Goal: Task Accomplishment & Management: Use online tool/utility

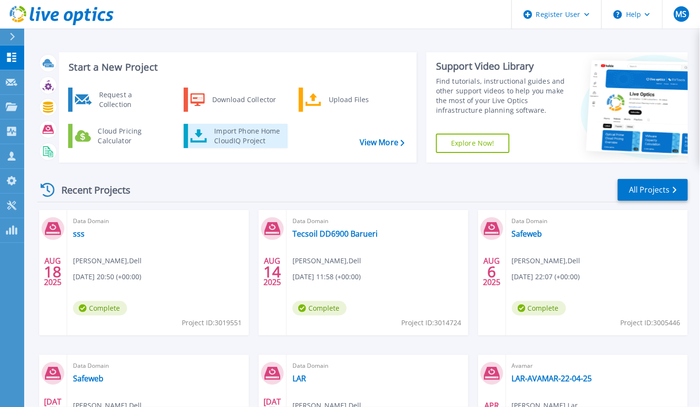
click at [263, 135] on div "Import Phone Home CloudIQ Project" at bounding box center [246, 135] width 75 height 19
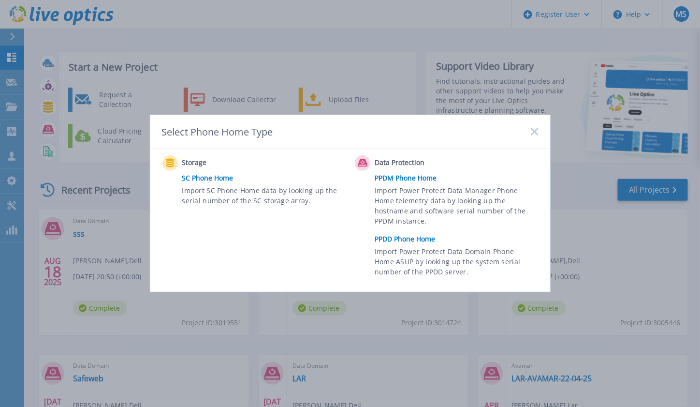
click at [217, 179] on link "SC Phone Home" at bounding box center [266, 178] width 168 height 15
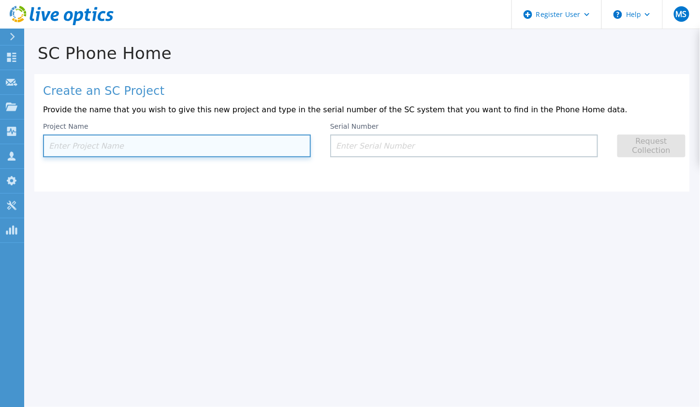
click at [77, 144] on input at bounding box center [177, 145] width 268 height 23
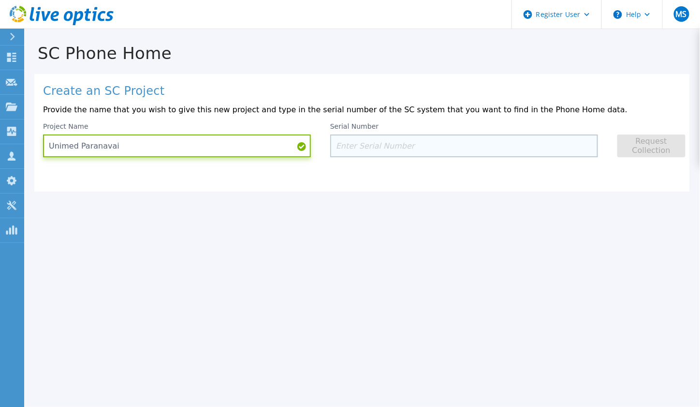
type input "Unimed Paranavai"
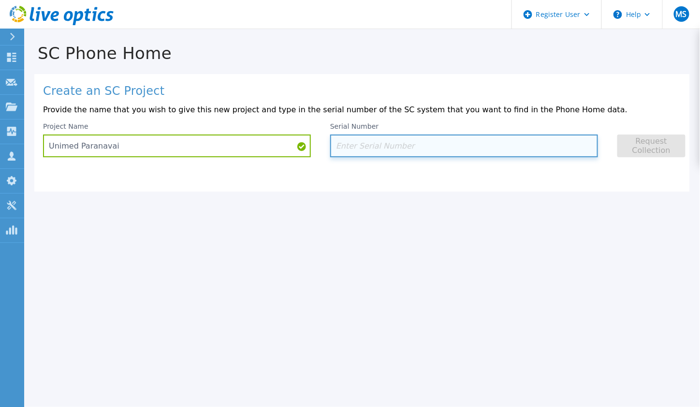
click at [381, 145] on input at bounding box center [464, 145] width 268 height 23
paste input "CL0XT53"
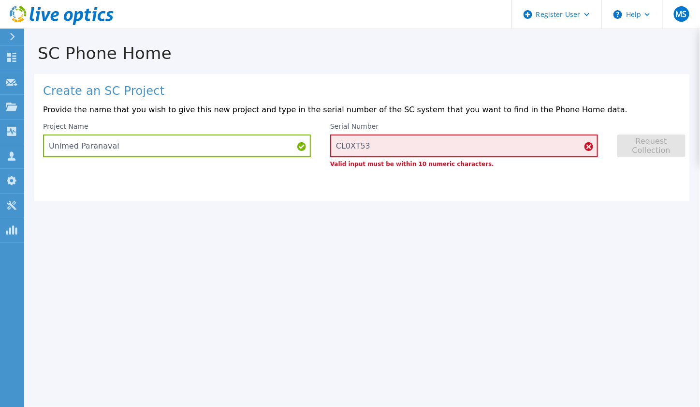
click at [590, 147] on icon at bounding box center [589, 146] width 9 height 9
click at [380, 148] on input "CL0XT53" at bounding box center [464, 145] width 268 height 23
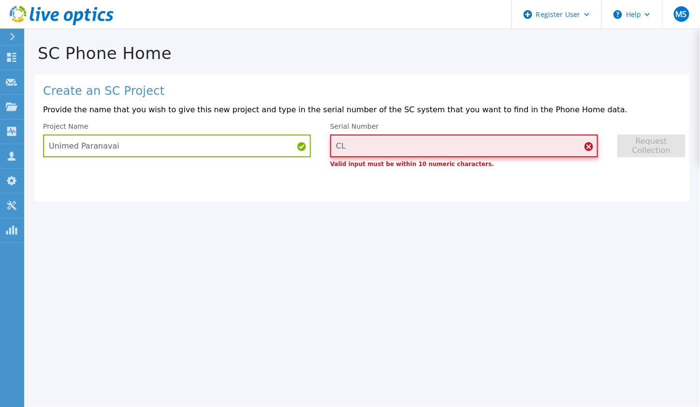
type input "C"
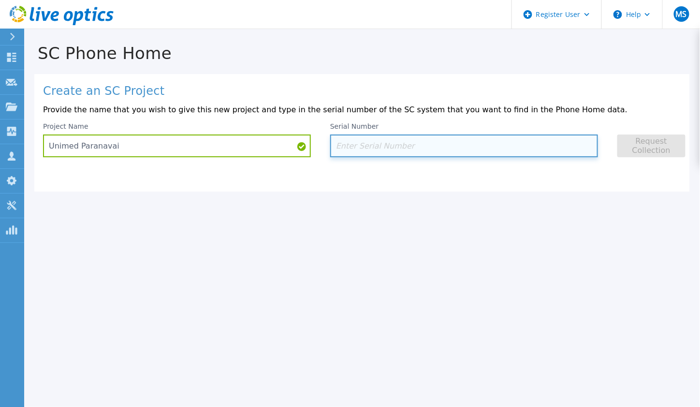
paste input "CN0NHDV9FC"
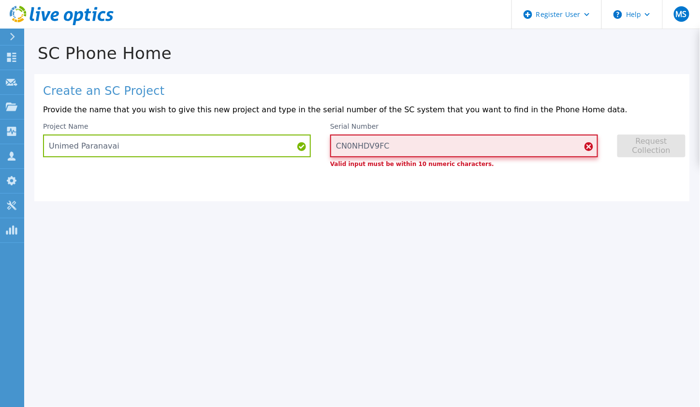
drag, startPoint x: 392, startPoint y: 146, endPoint x: 319, endPoint y: 143, distance: 73.1
click at [319, 143] on div "Project Name Unimed Paranavai Serial Number CN0NHDV9FC Valid input must be with…" at bounding box center [362, 144] width 638 height 44
paste input "P00045005Q"
click at [377, 189] on div "Create an SC Project Provide the name that you wish to give this new project an…" at bounding box center [362, 137] width 656 height 127
click at [397, 145] on input "P00045005Q" at bounding box center [464, 145] width 268 height 23
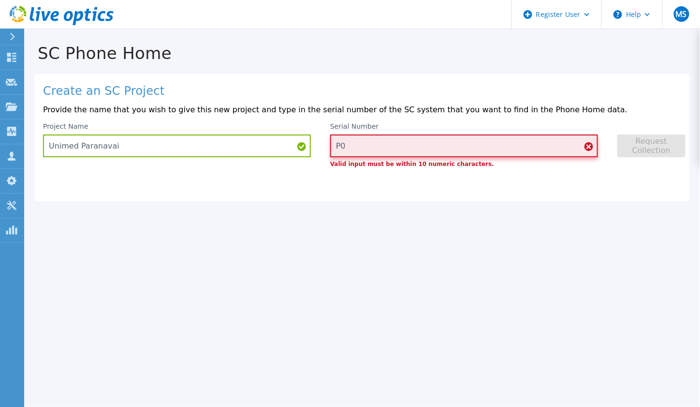
type input "P"
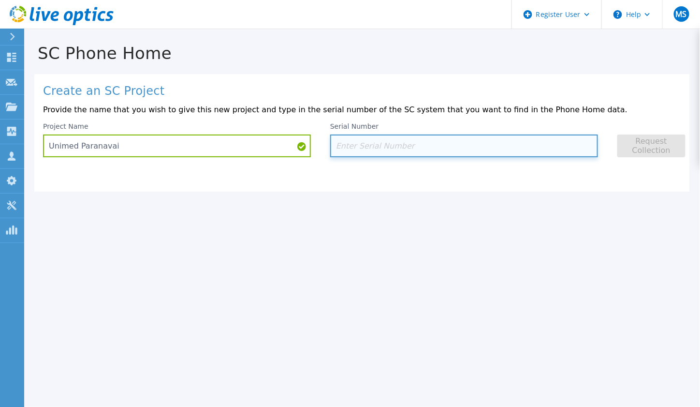
paste input "252980"
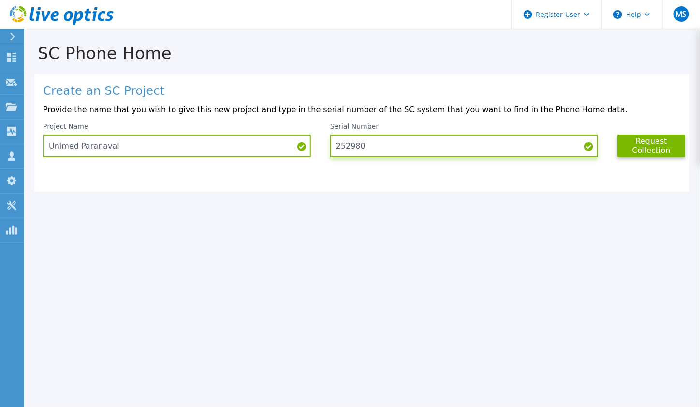
type input "252980"
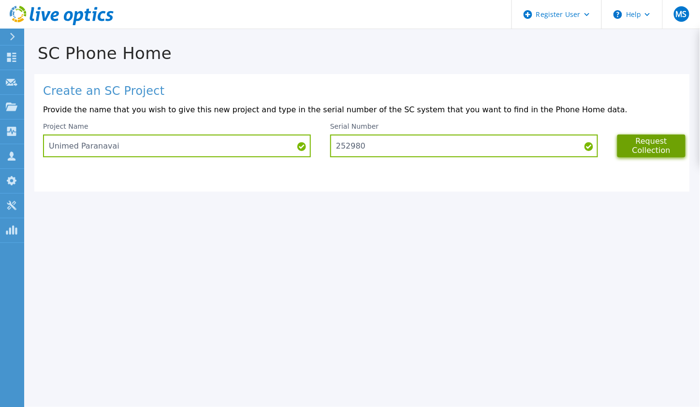
click at [650, 147] on button "Request Collection" at bounding box center [652, 145] width 68 height 23
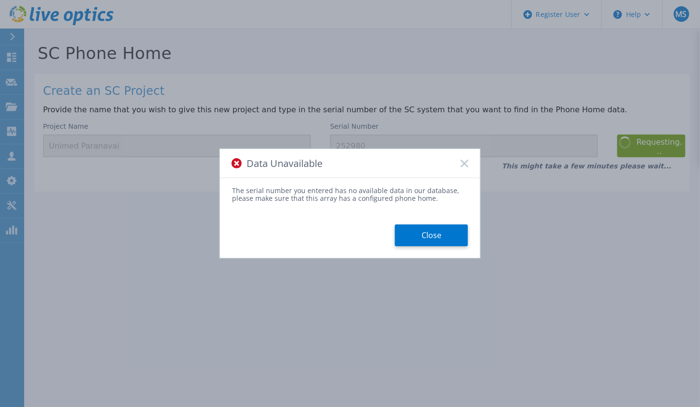
click at [442, 237] on button "Close" at bounding box center [431, 235] width 73 height 22
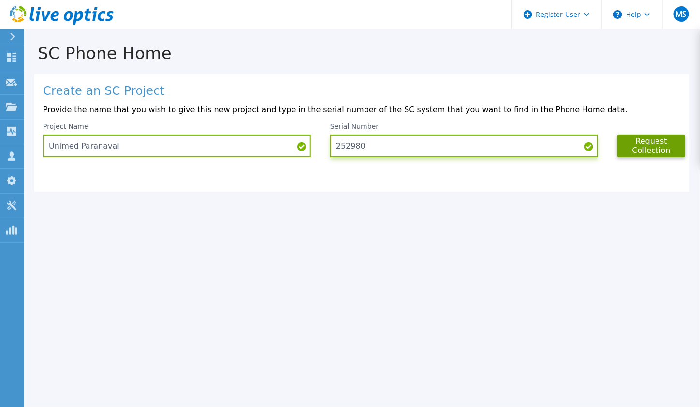
drag, startPoint x: 371, startPoint y: 147, endPoint x: 334, endPoint y: 143, distance: 37.9
click at [326, 148] on div "Project Name Unimed Paranavai Serial Number 252980 Request Collection" at bounding box center [362, 139] width 638 height 35
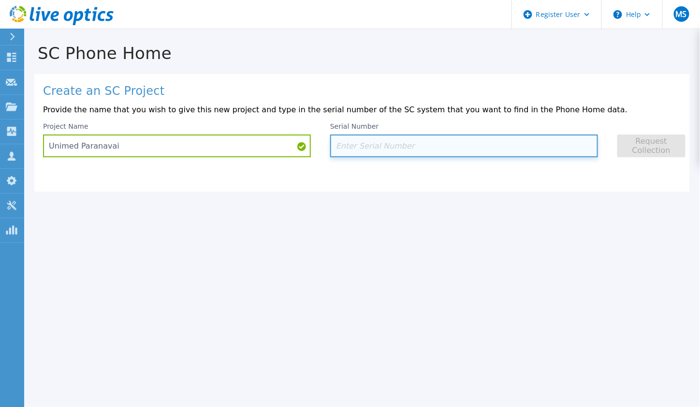
paste input "CNFCP00039"
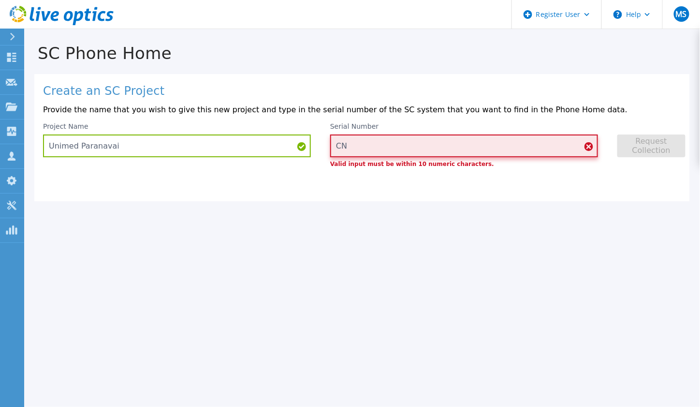
type input "C"
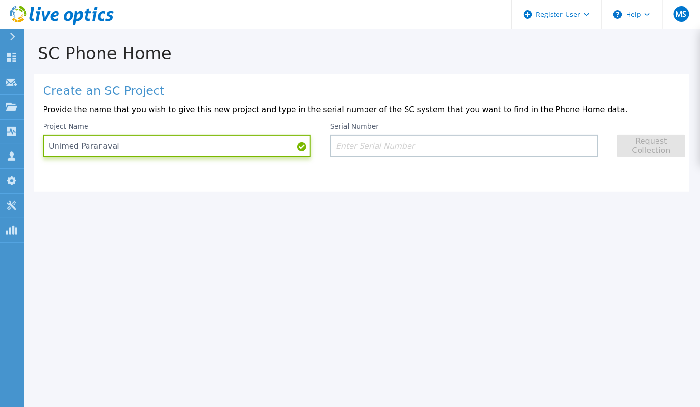
click at [124, 148] on input "Unimed Paranavai" at bounding box center [177, 145] width 268 height 23
drag, startPoint x: 123, startPoint y: 141, endPoint x: 172, endPoint y: 20, distance: 130.8
click at [181, 12] on header "Register User Help MS [PERSON_NAME] User [PERSON_NAME] [PERSON_NAME][EMAIL_ADDR…" at bounding box center [350, 14] width 700 height 29
click at [122, 145] on input "Unimed Paranavai" at bounding box center [177, 145] width 268 height 23
type input "Unimed"
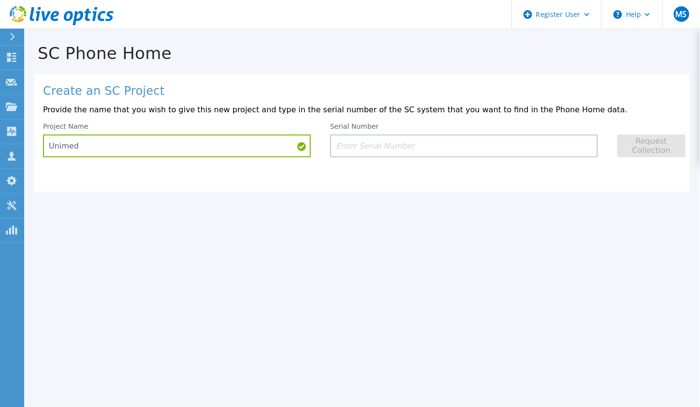
click at [252, 214] on div "SC Phone Home Create an SC Project Provide the name that you wish to give this …" at bounding box center [350, 203] width 700 height 407
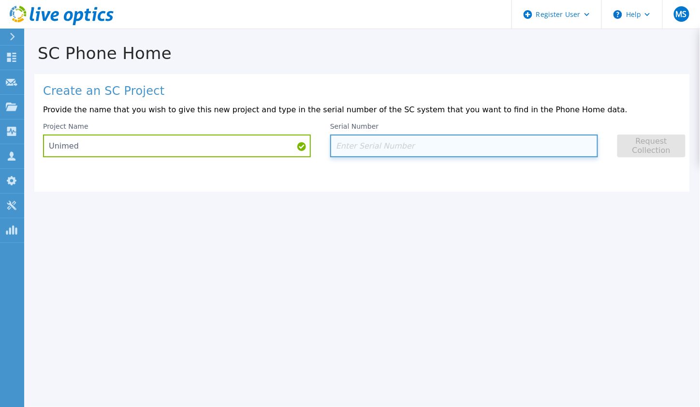
click at [349, 140] on input at bounding box center [464, 145] width 268 height 23
paste input "288632"
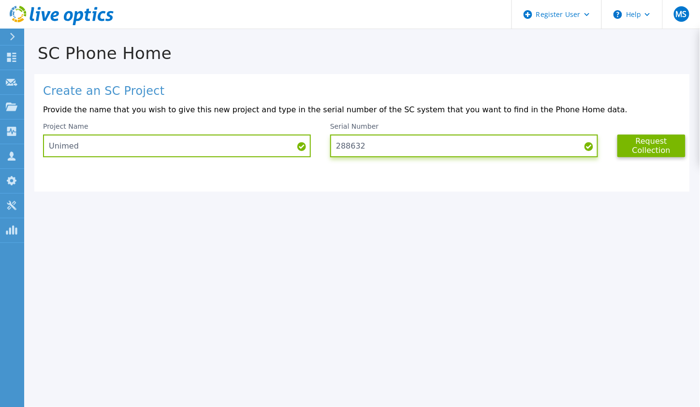
type input "288632"
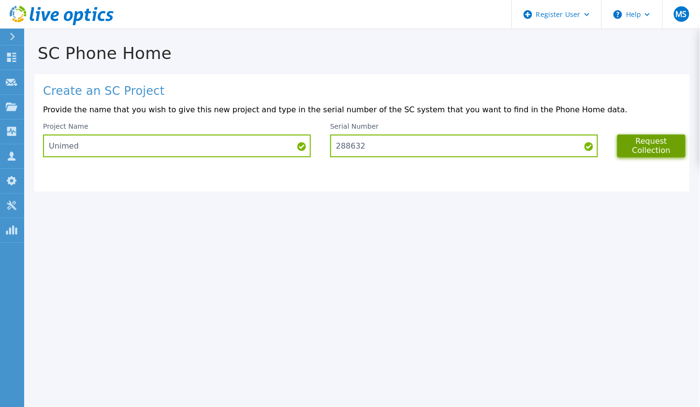
click at [647, 146] on button "Request Collection" at bounding box center [652, 145] width 68 height 23
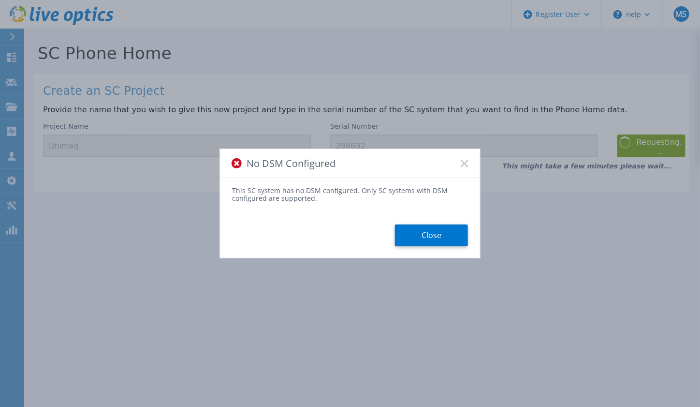
click at [466, 162] on rect at bounding box center [464, 163] width 8 height 8
